Goal: Task Accomplishment & Management: Manage account settings

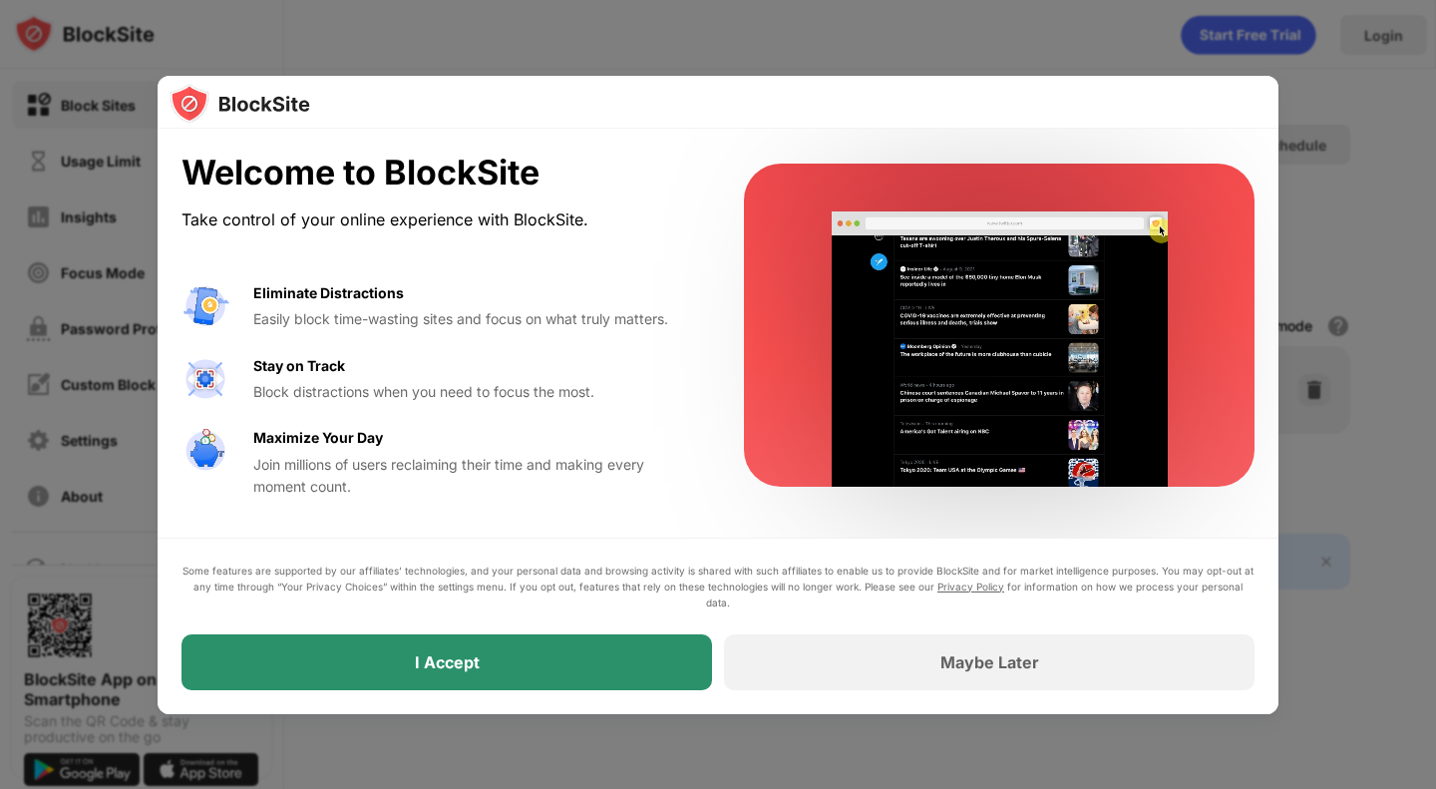
click at [492, 671] on div "I Accept" at bounding box center [446, 662] width 530 height 56
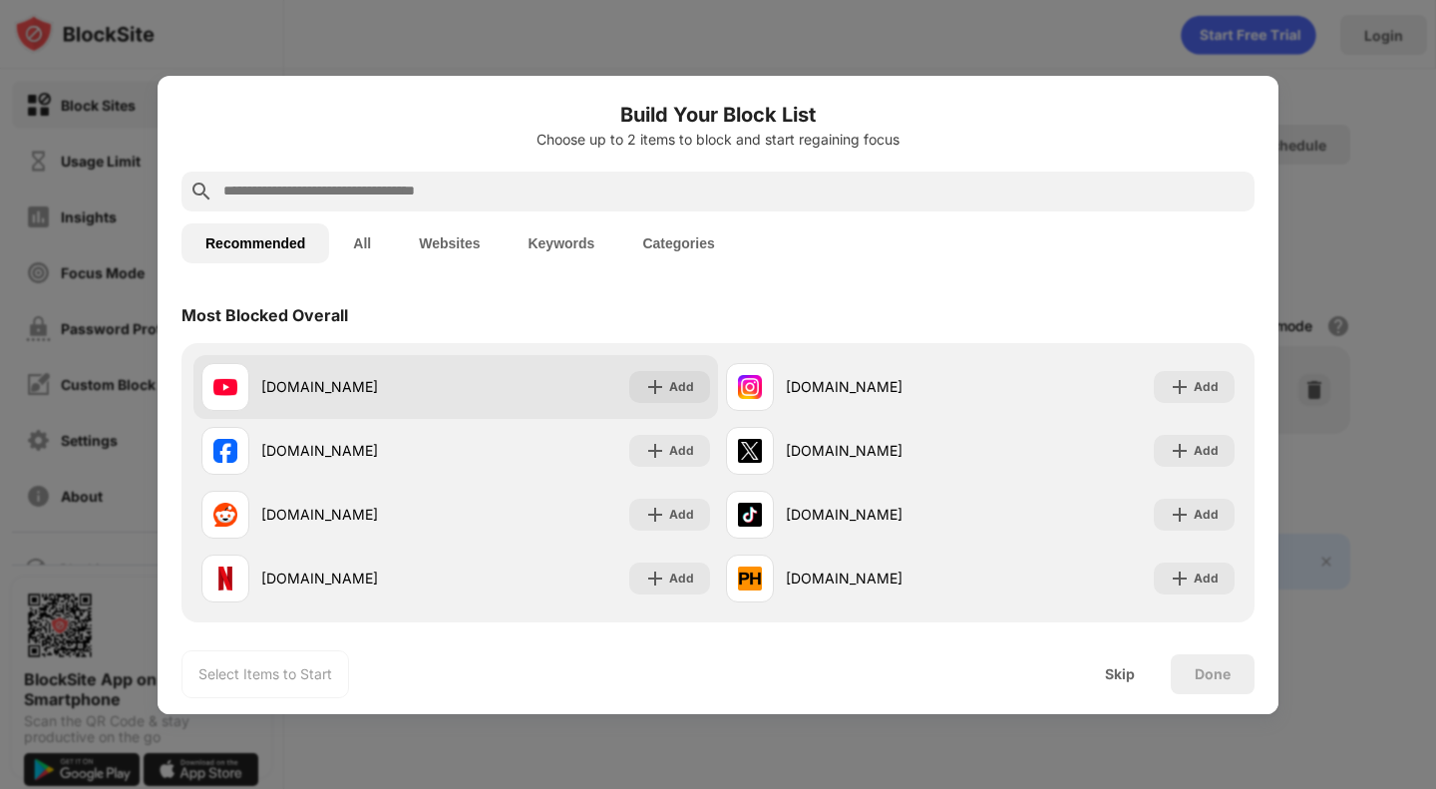
click at [327, 396] on div "youtube.com" at bounding box center [358, 386] width 194 height 21
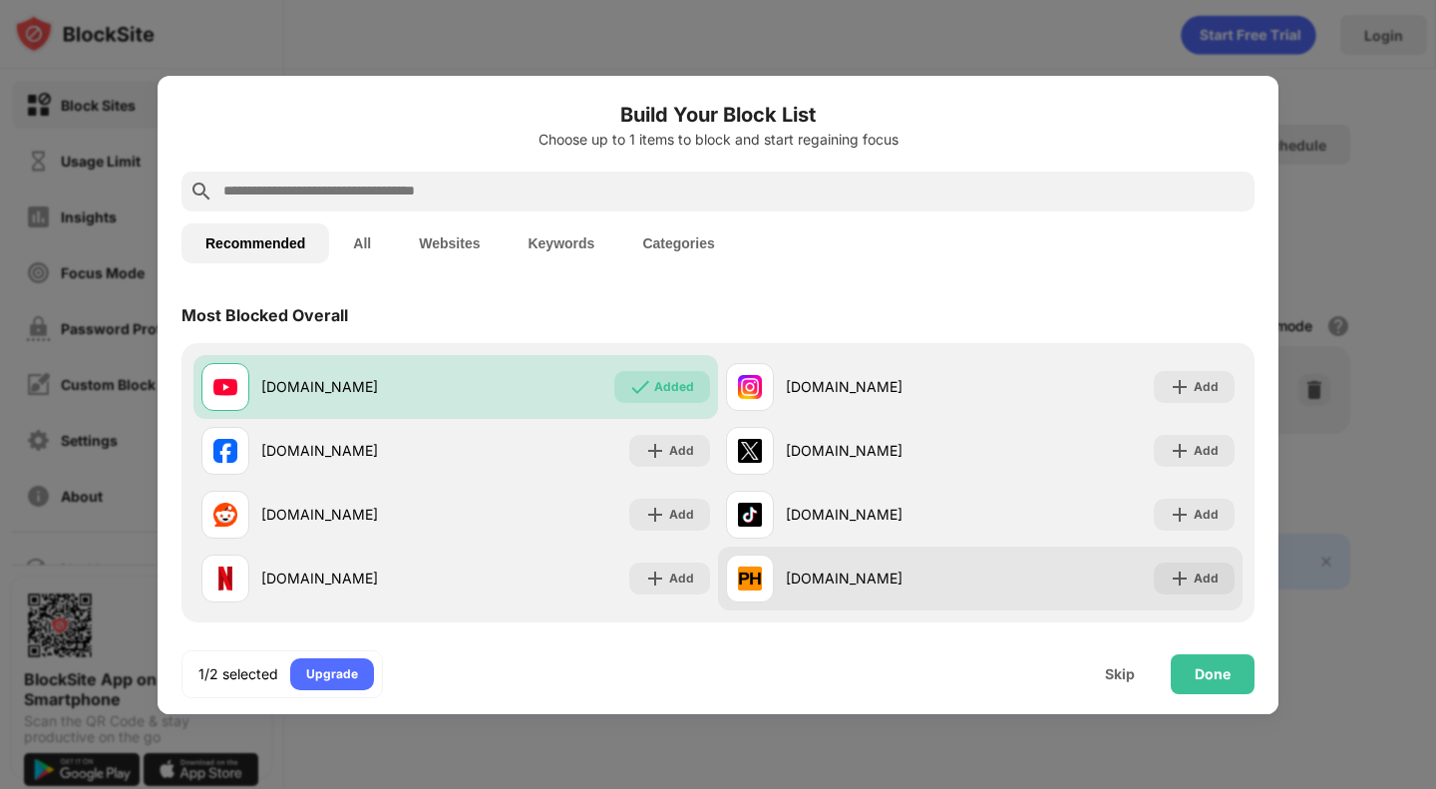
click at [849, 546] on div "pornhub.com Add" at bounding box center [980, 578] width 524 height 64
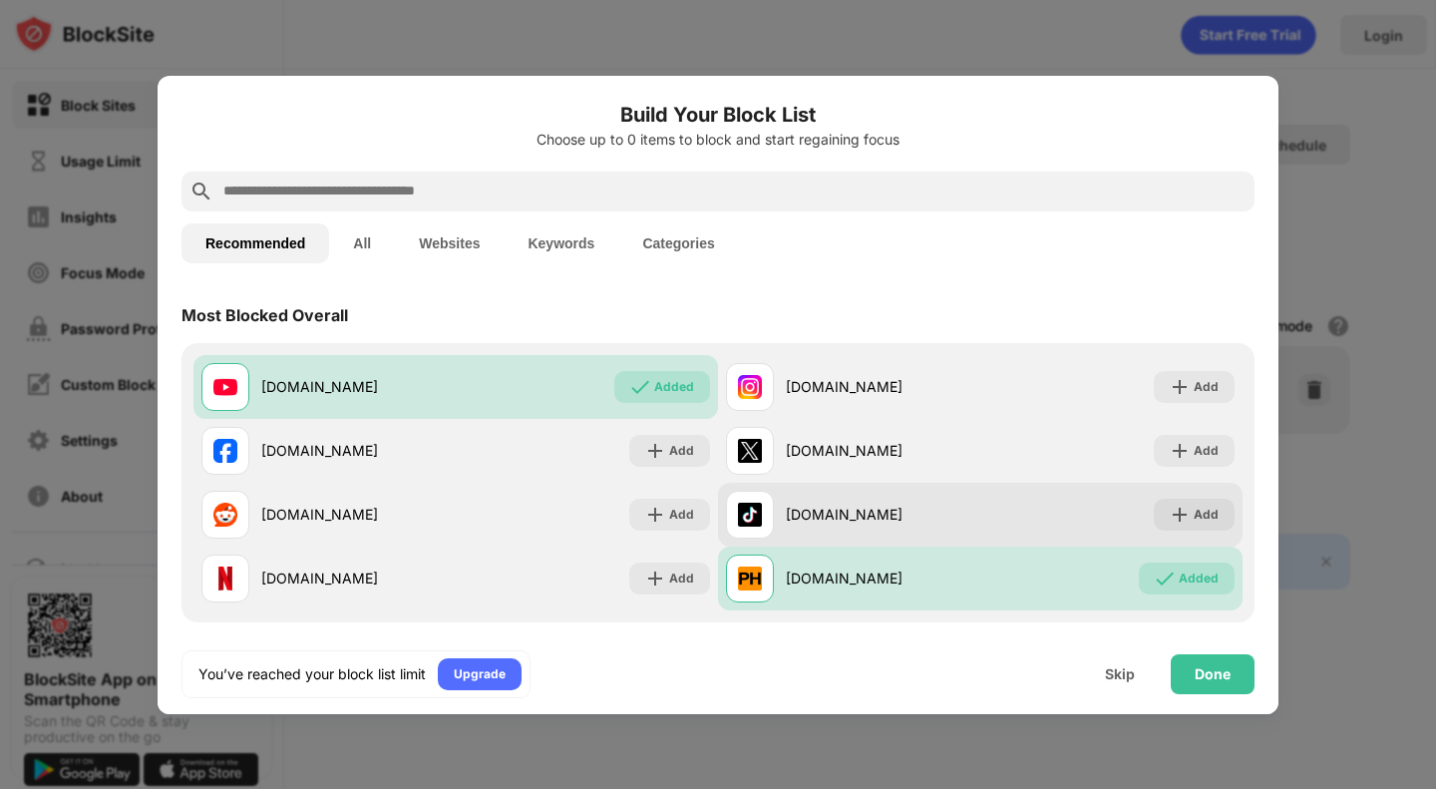
click at [800, 525] on div "tiktok.com" at bounding box center [853, 515] width 254 height 48
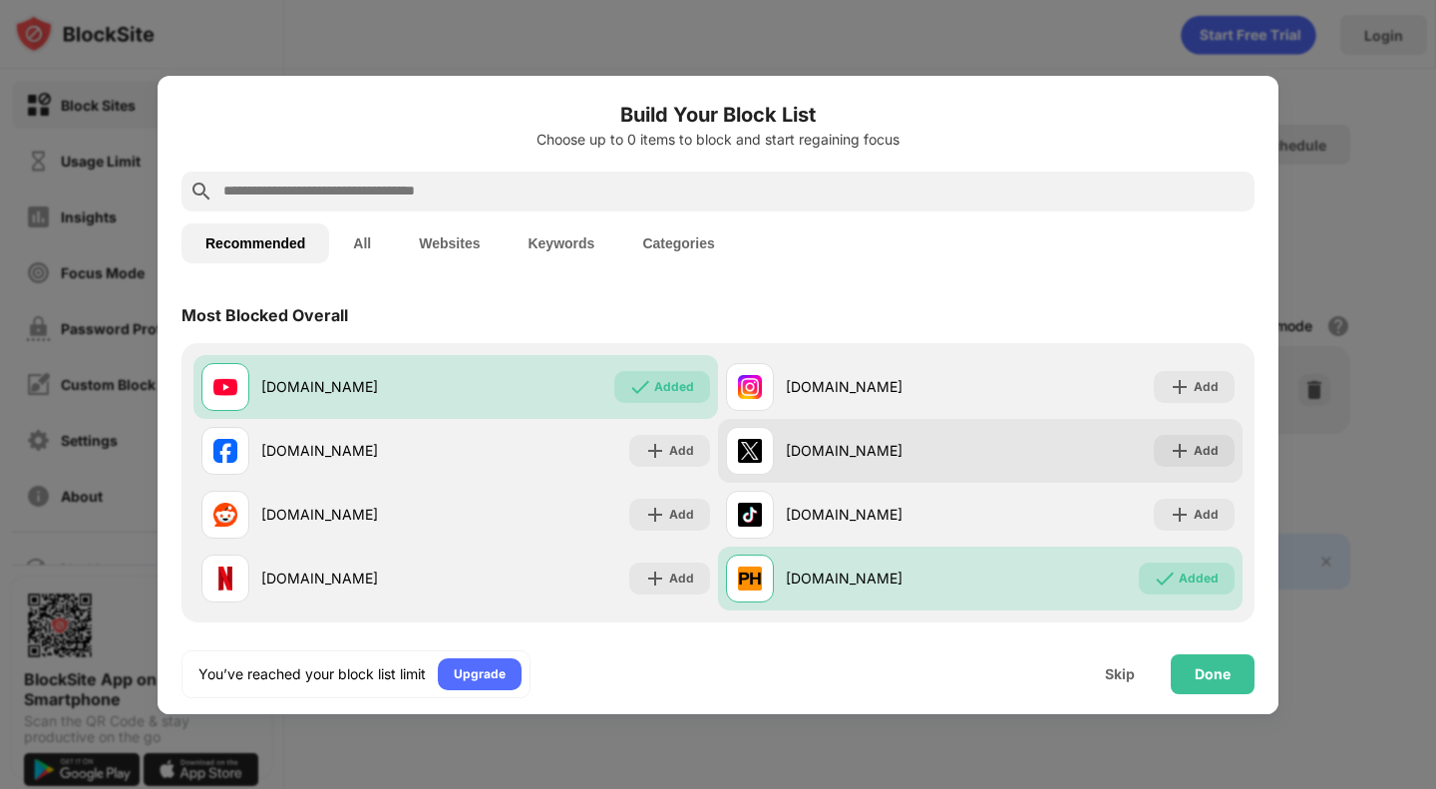
click at [814, 449] on div "x.com" at bounding box center [883, 450] width 194 height 21
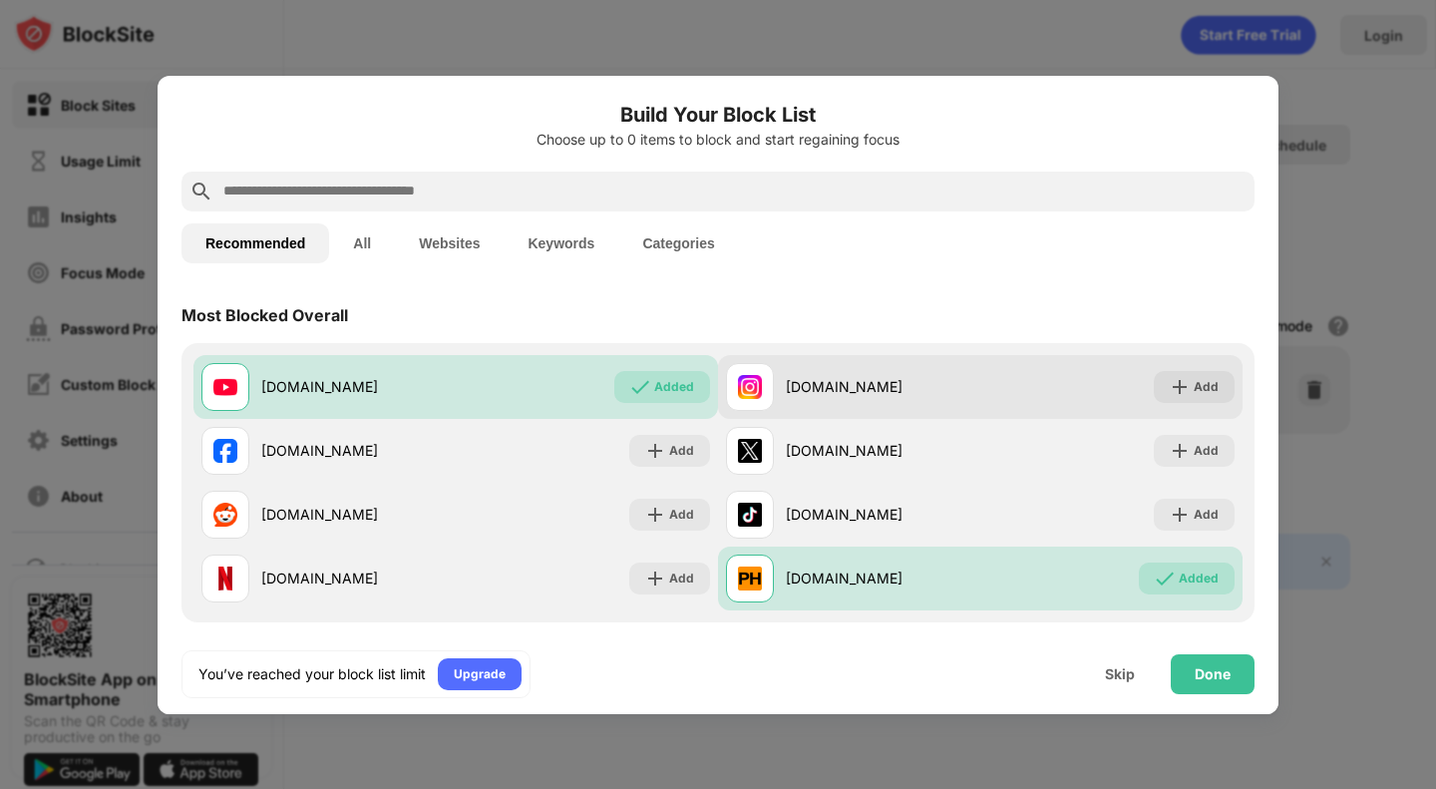
click at [822, 386] on div "instagram.com" at bounding box center [883, 386] width 194 height 21
click at [851, 385] on div "instagram.com" at bounding box center [883, 386] width 194 height 21
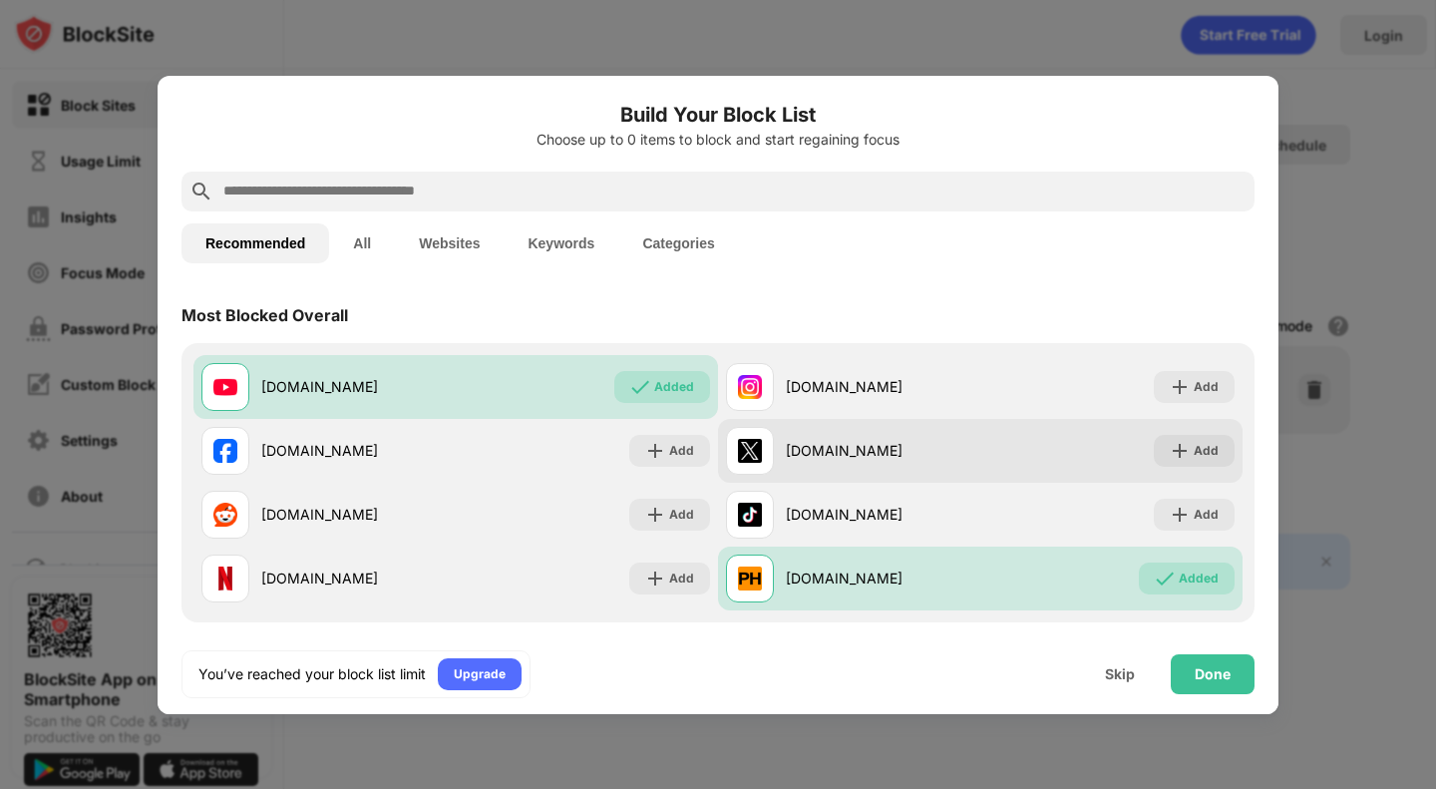
click at [832, 433] on div "x.com" at bounding box center [853, 451] width 254 height 48
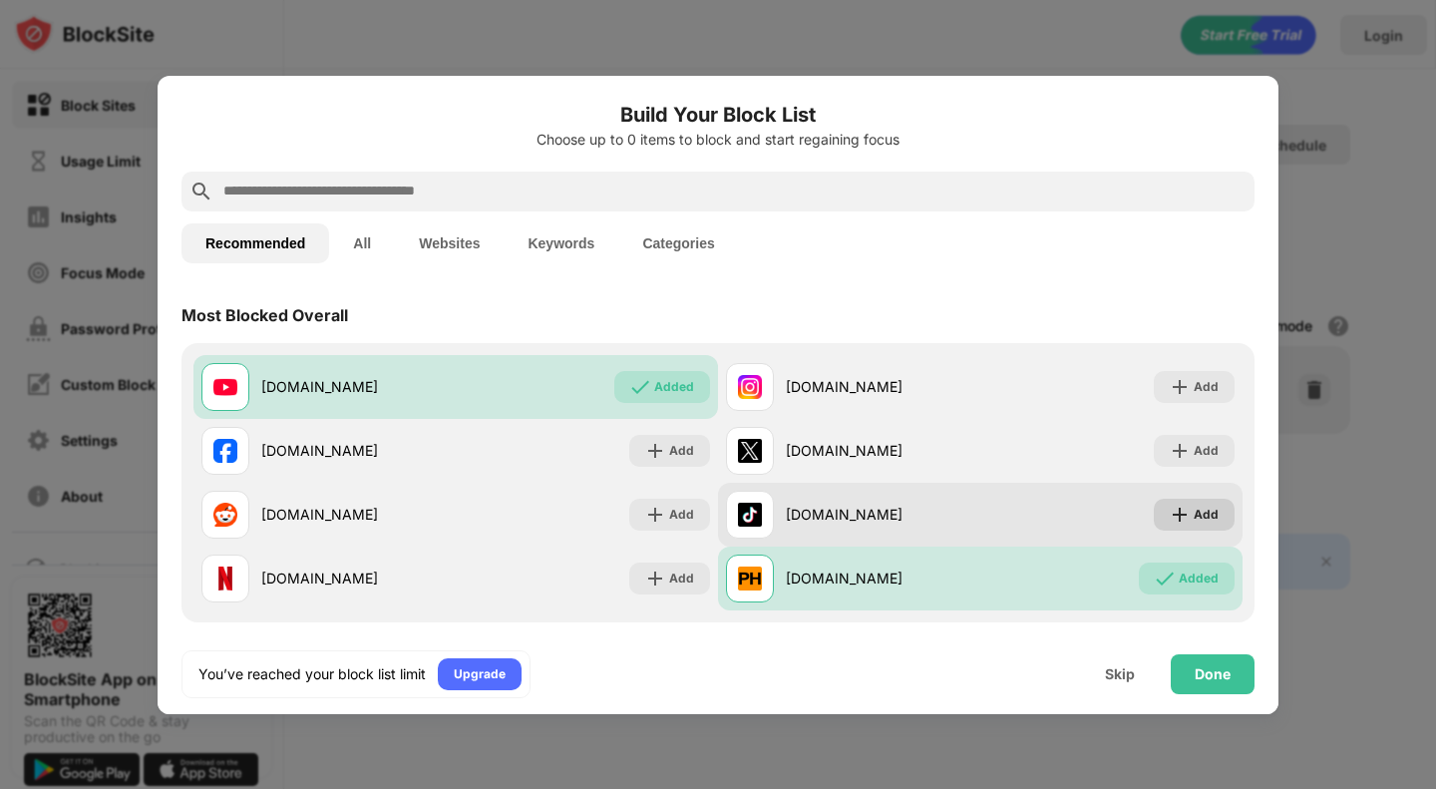
click at [1210, 521] on div "Add" at bounding box center [1193, 514] width 81 height 32
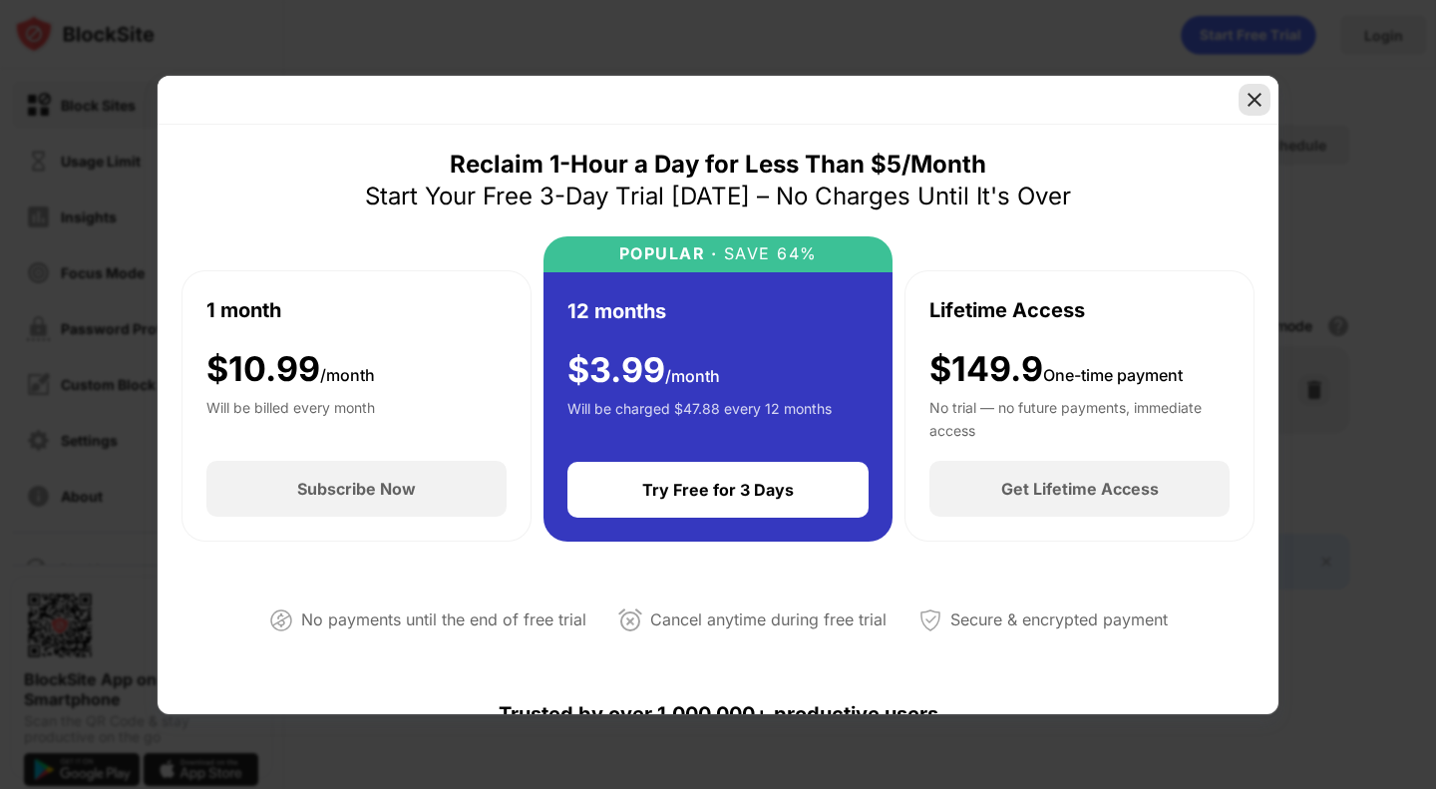
click at [1259, 102] on img at bounding box center [1254, 100] width 20 height 20
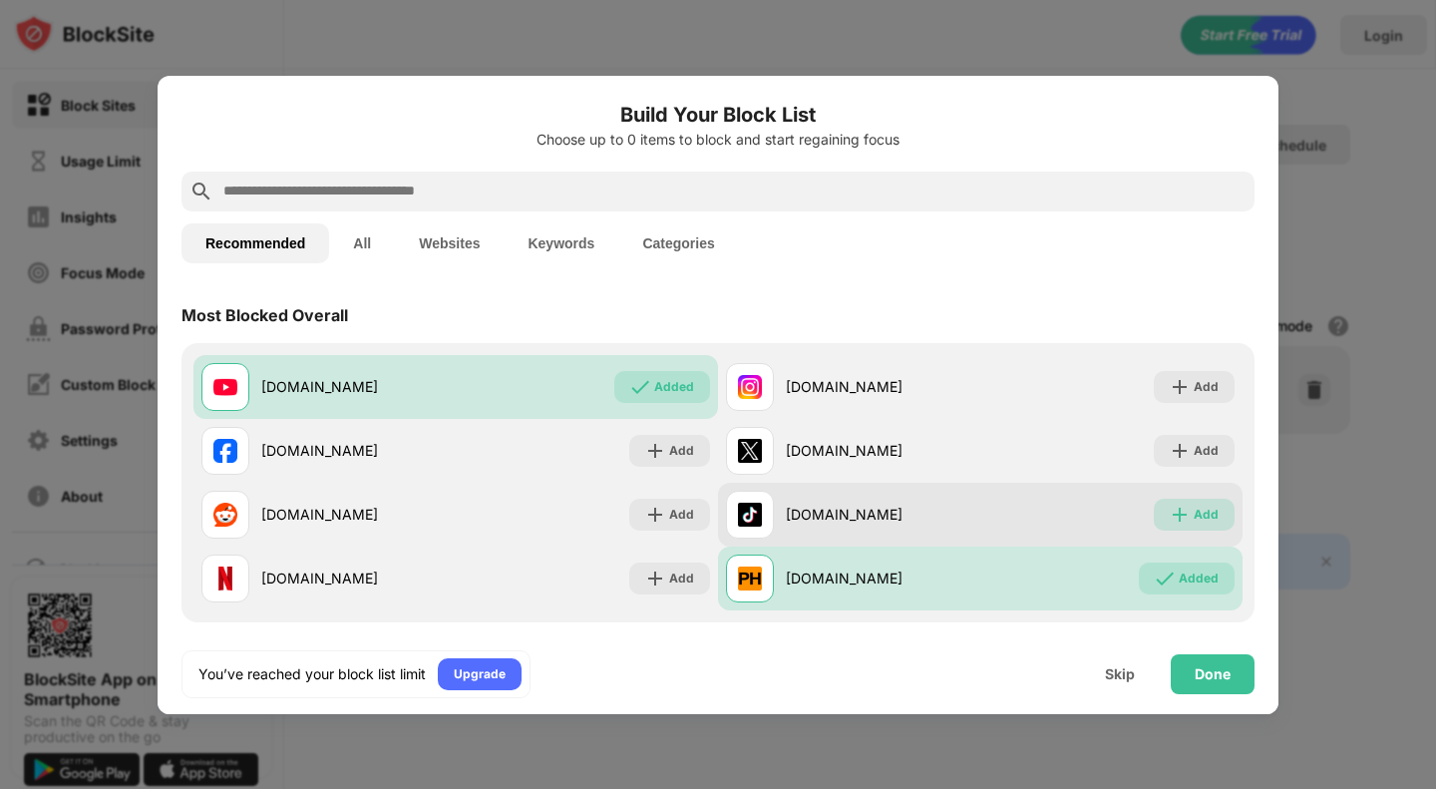
click at [1178, 517] on div "Add" at bounding box center [1193, 514] width 81 height 32
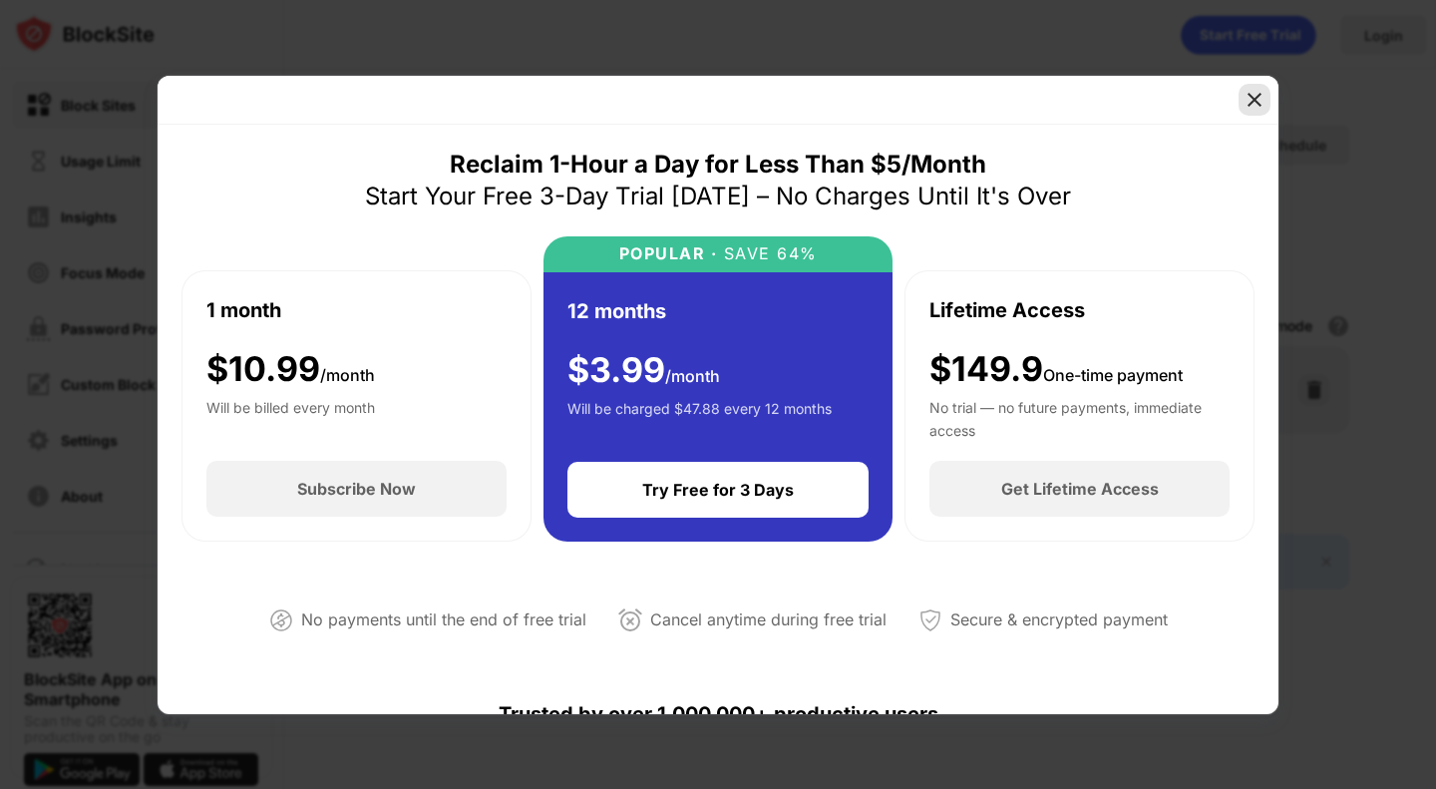
click at [1250, 91] on img at bounding box center [1254, 100] width 20 height 20
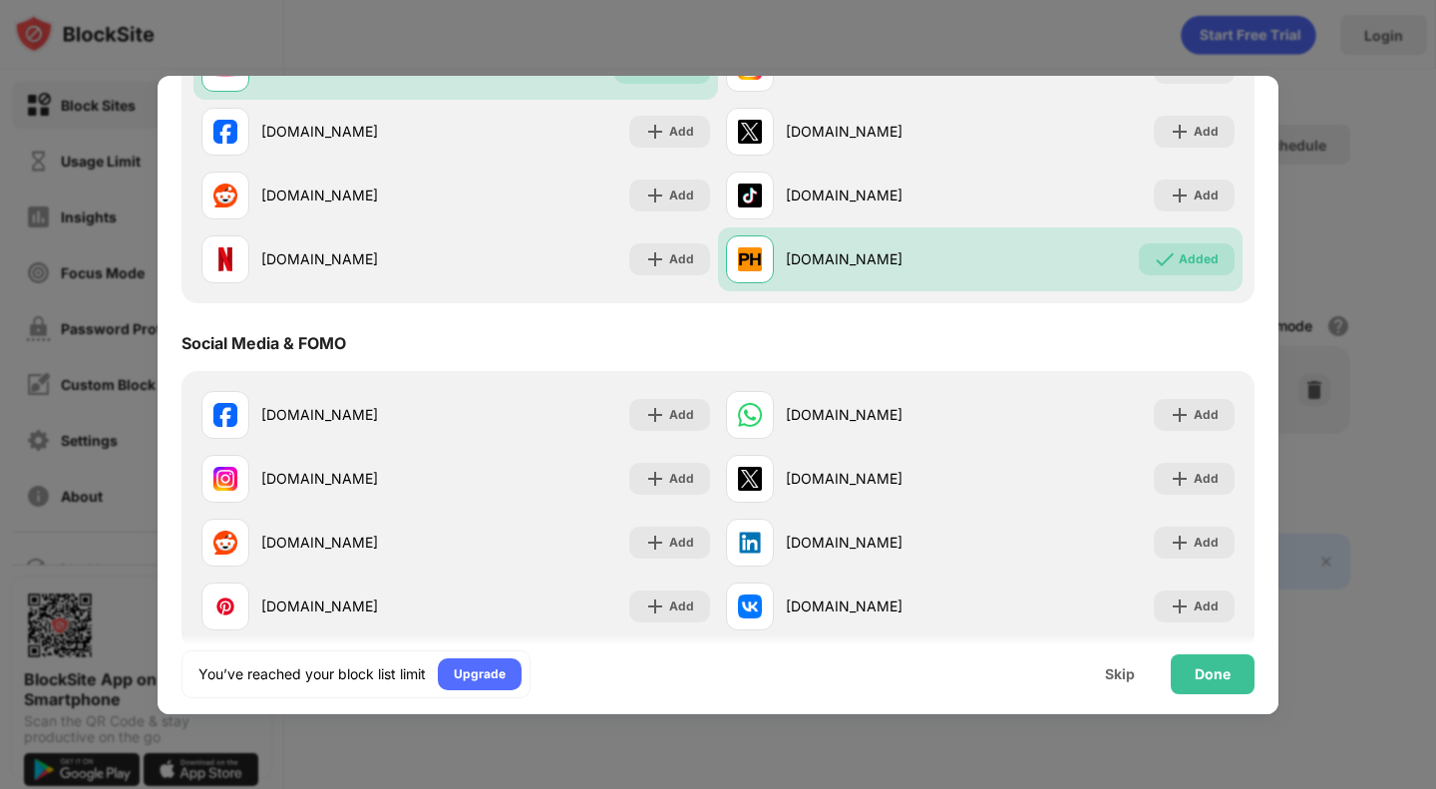
scroll to position [322, 0]
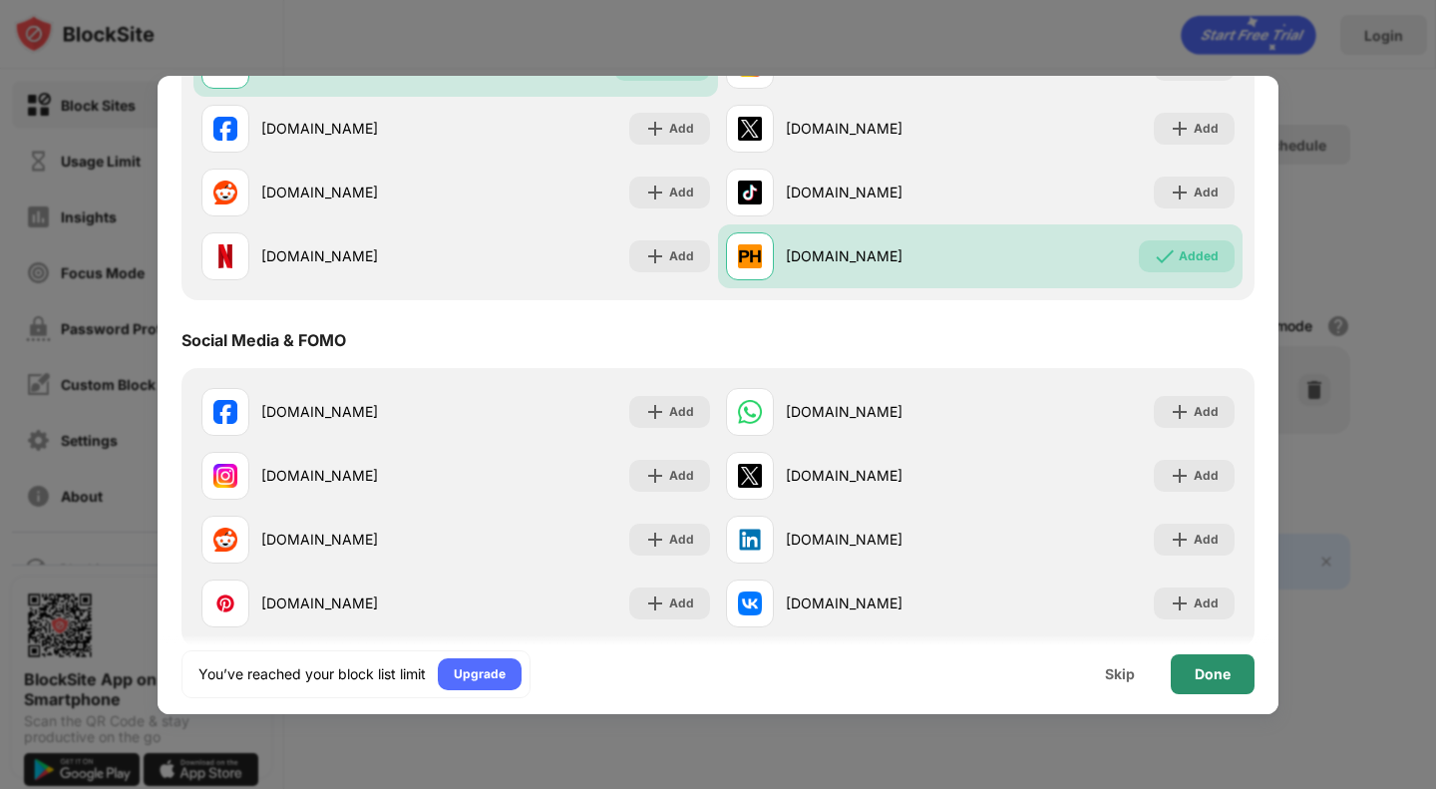
click at [1189, 664] on div "Done" at bounding box center [1212, 674] width 84 height 40
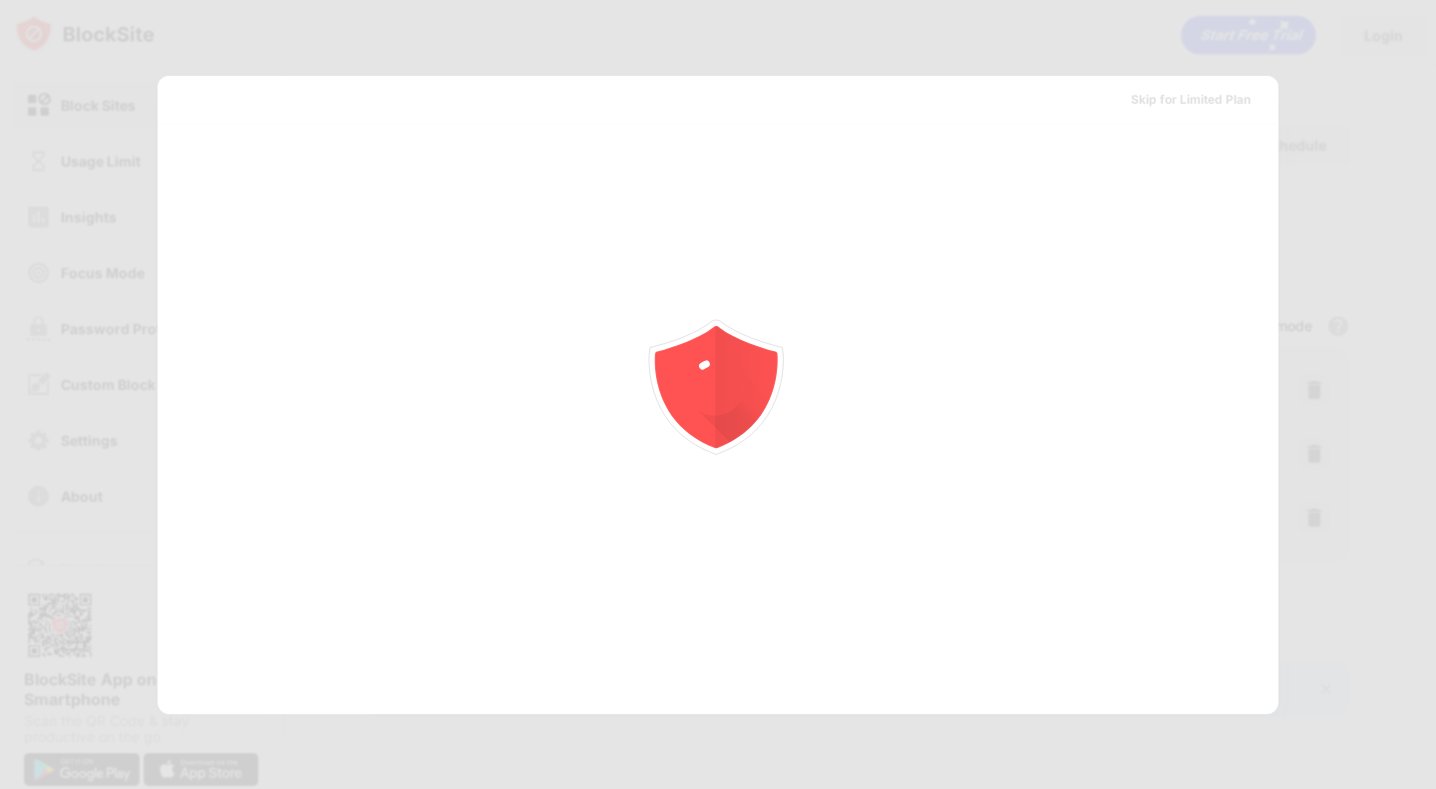
scroll to position [0, 0]
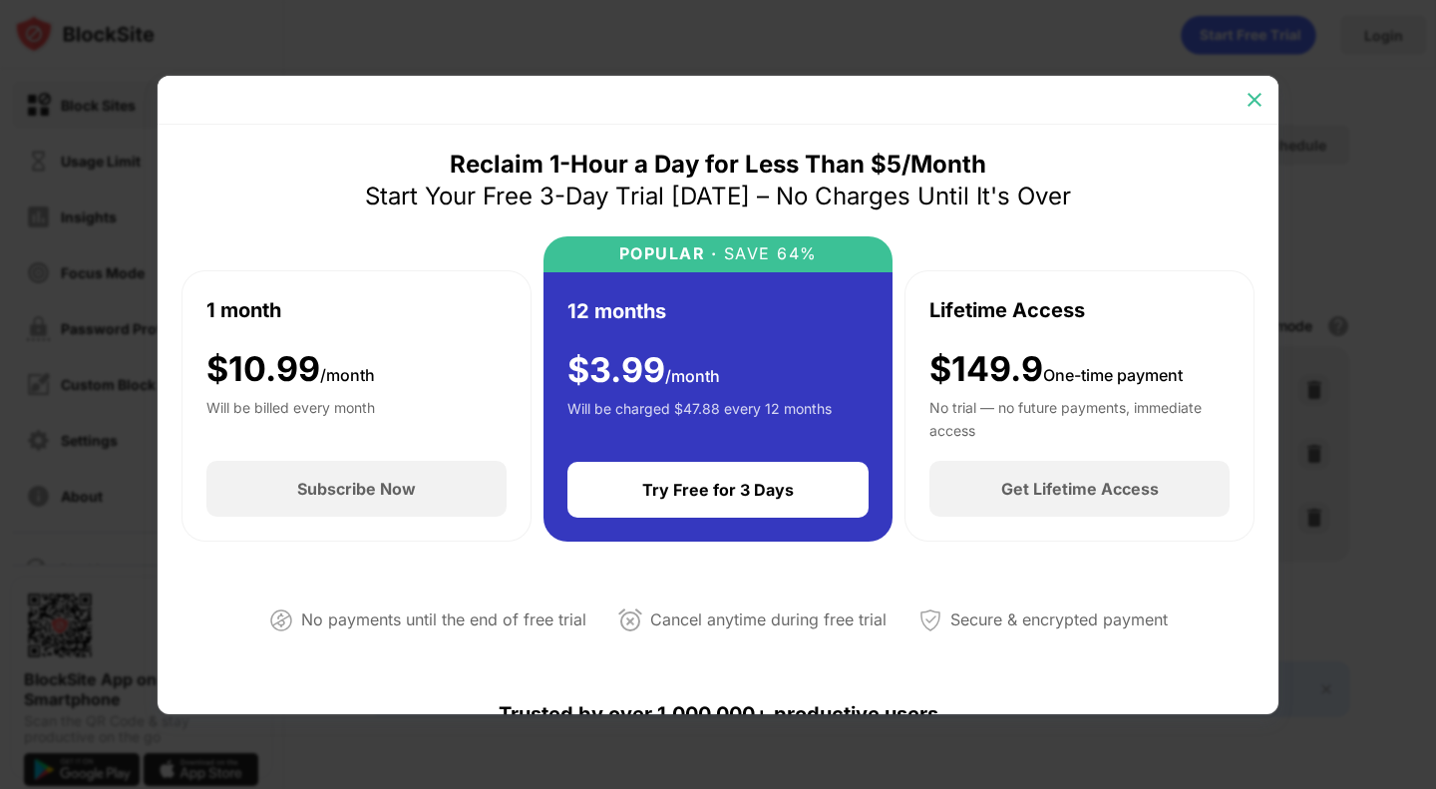
click at [1251, 91] on img at bounding box center [1254, 100] width 20 height 20
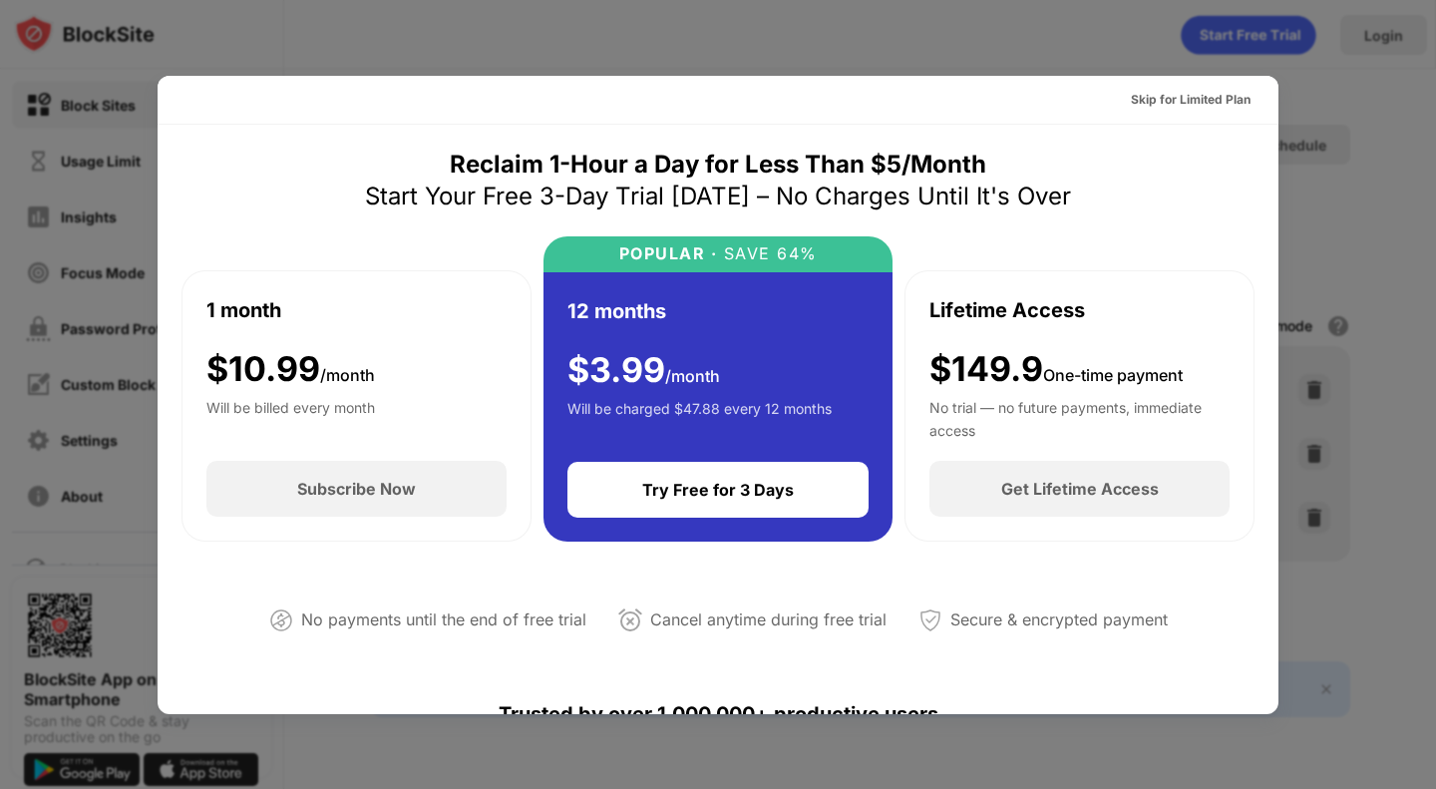
click at [1435, 168] on div at bounding box center [718, 394] width 1436 height 789
click at [1402, 178] on div at bounding box center [718, 394] width 1436 height 789
click at [1097, 42] on div at bounding box center [718, 394] width 1436 height 789
click at [1206, 98] on div "Skip for Limited Plan" at bounding box center [1191, 100] width 120 height 20
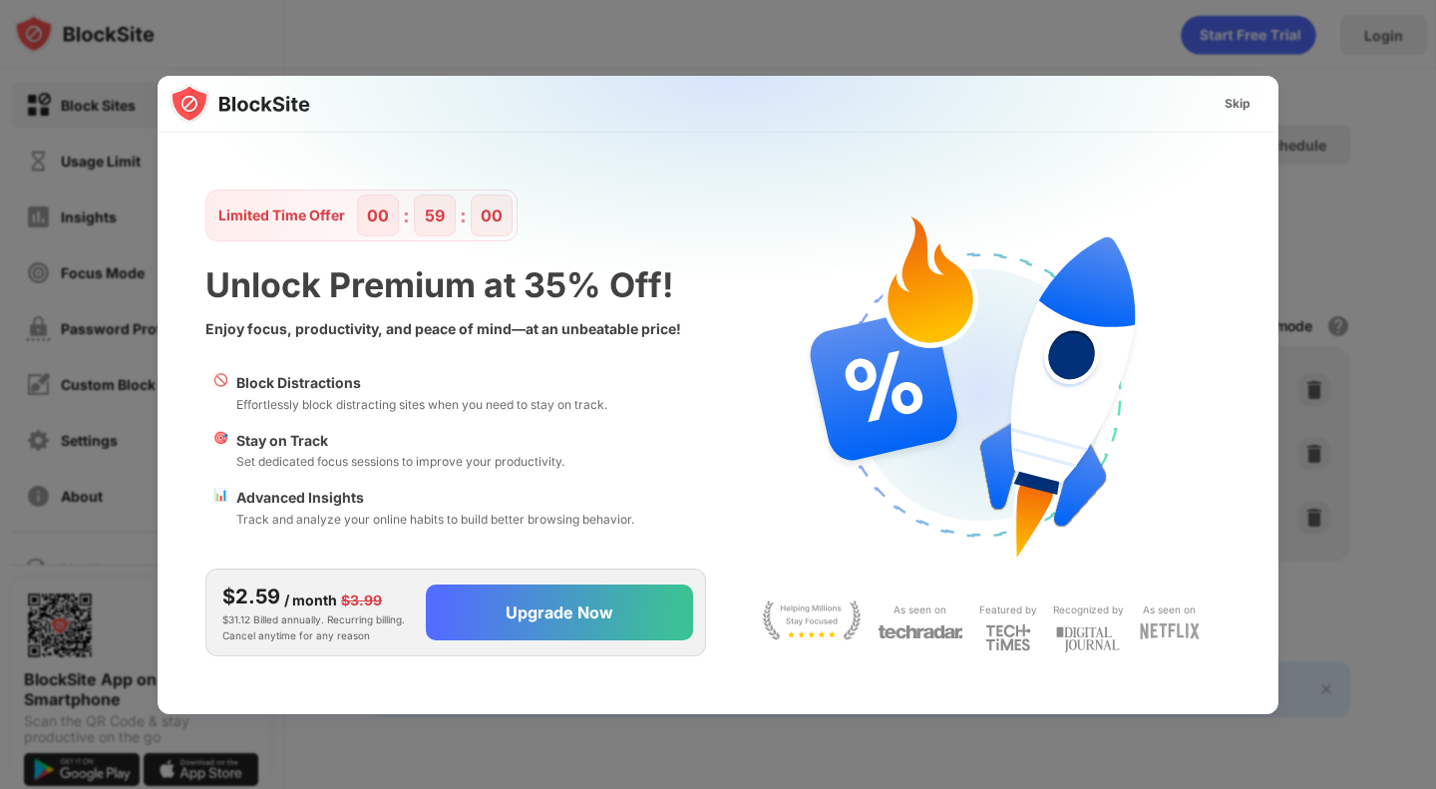
click at [1234, 87] on img at bounding box center [729, 273] width 1121 height 395
click at [1238, 111] on div "Skip" at bounding box center [1237, 104] width 26 height 20
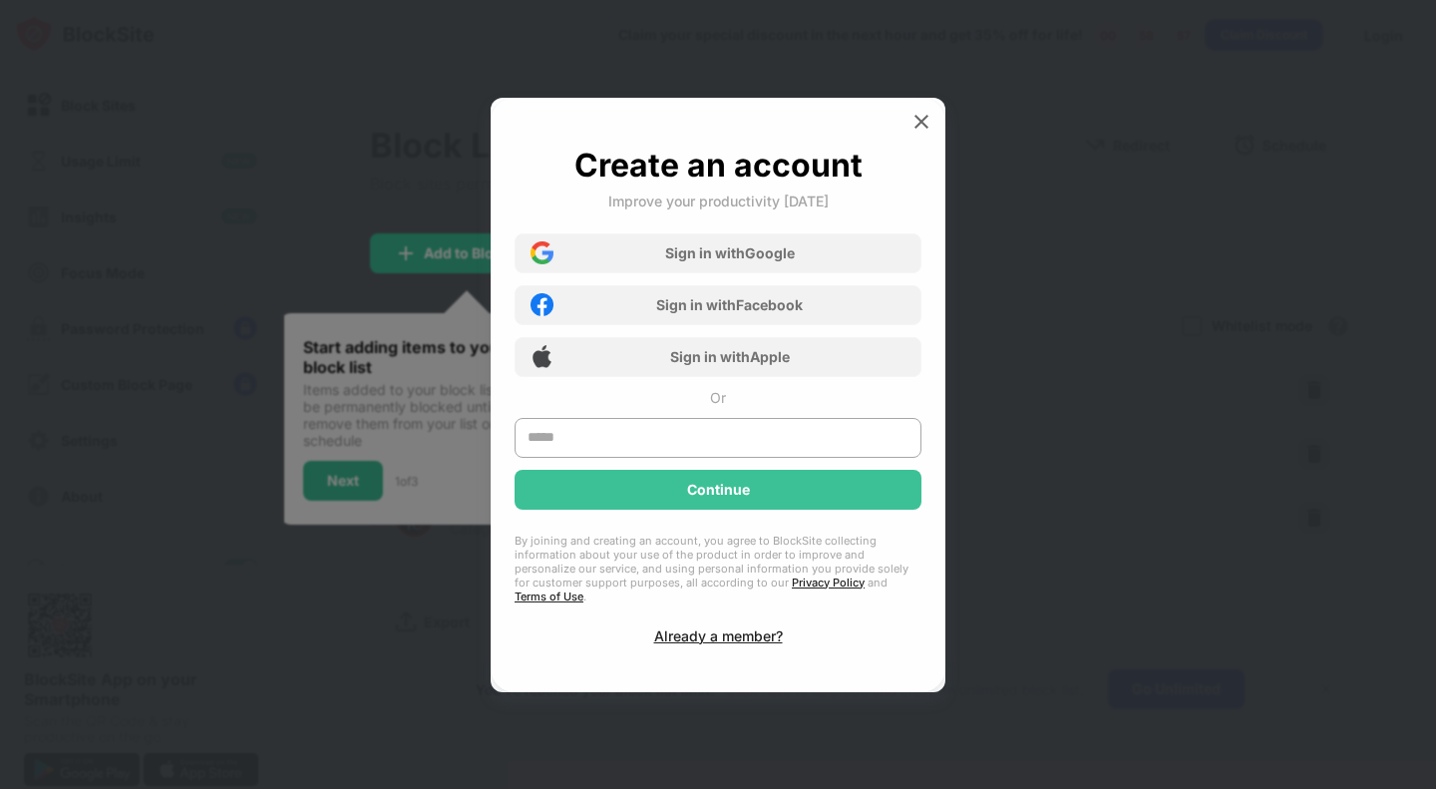
click at [939, 131] on div "Create an account Improve your productivity today Sign in with Google Sign in w…" at bounding box center [718, 395] width 455 height 594
click at [917, 132] on img at bounding box center [921, 122] width 20 height 20
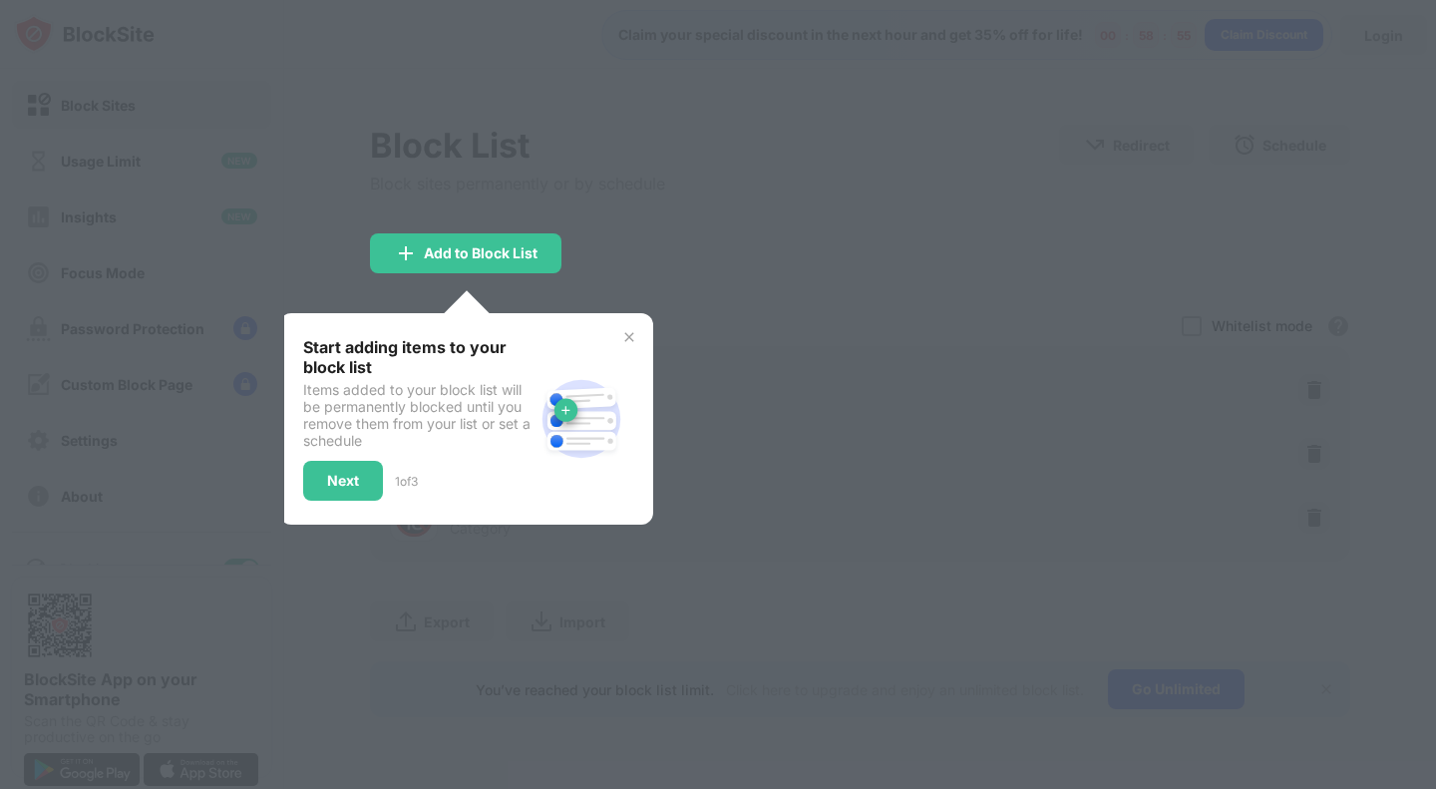
click at [500, 221] on div at bounding box center [718, 394] width 1436 height 789
click at [638, 334] on div "Start adding items to your block list Items added to your block list will be pe…" at bounding box center [466, 418] width 374 height 211
click at [634, 334] on img at bounding box center [629, 337] width 16 height 16
